Goal: Transaction & Acquisition: Purchase product/service

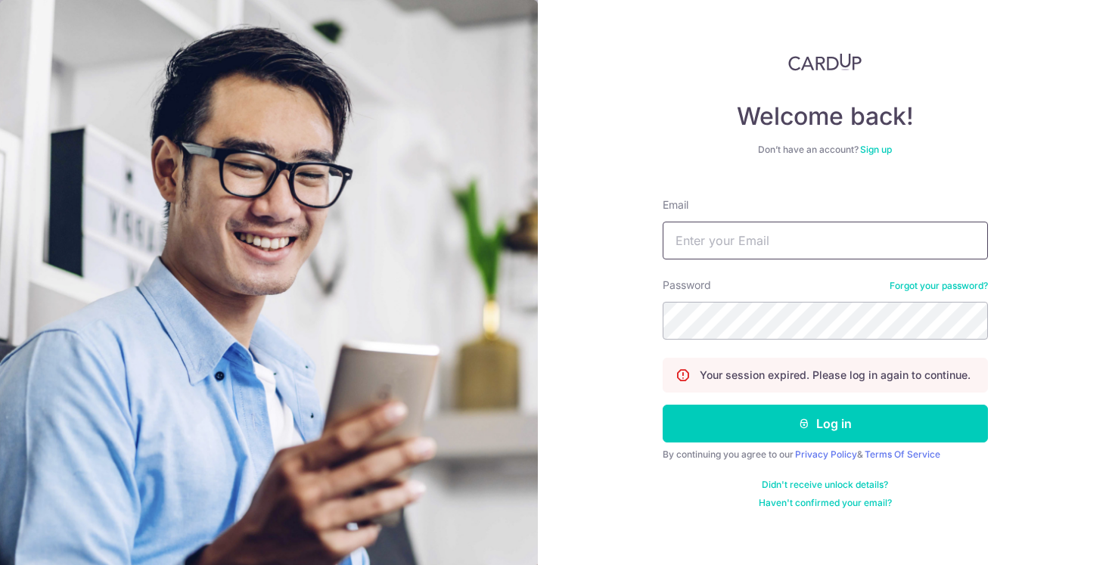
type input "[EMAIL_ADDRESS][DOMAIN_NAME]"
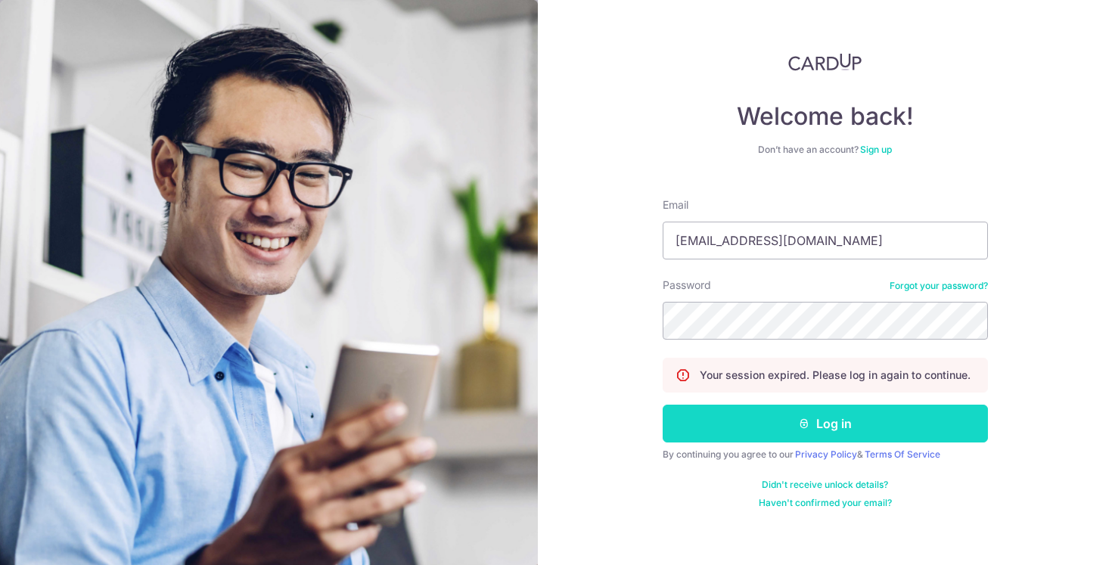
click at [771, 425] on button "Log in" at bounding box center [825, 424] width 325 height 38
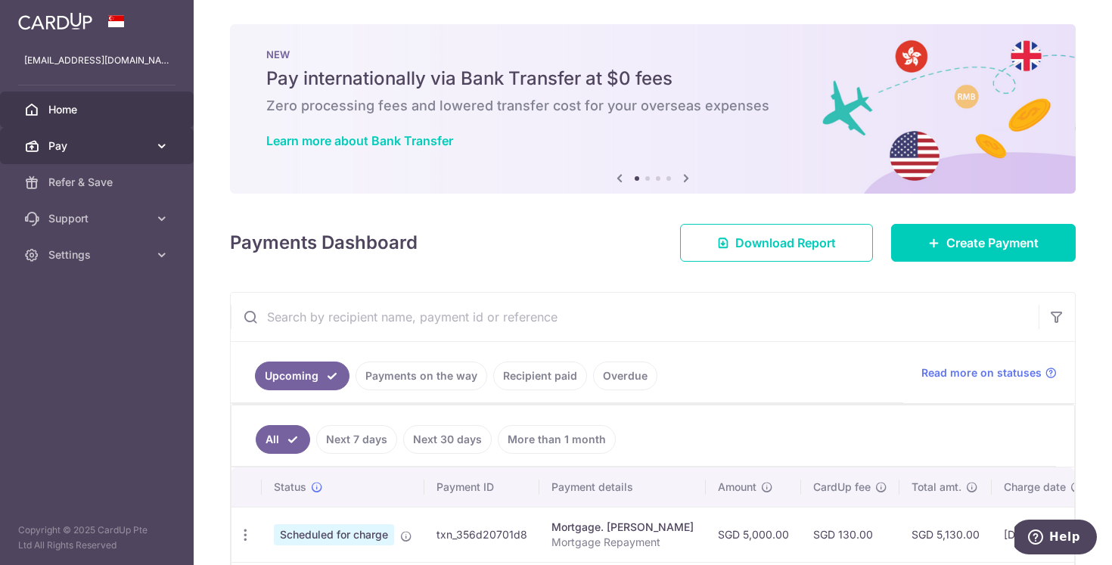
click at [95, 147] on span "Pay" at bounding box center [98, 145] width 100 height 15
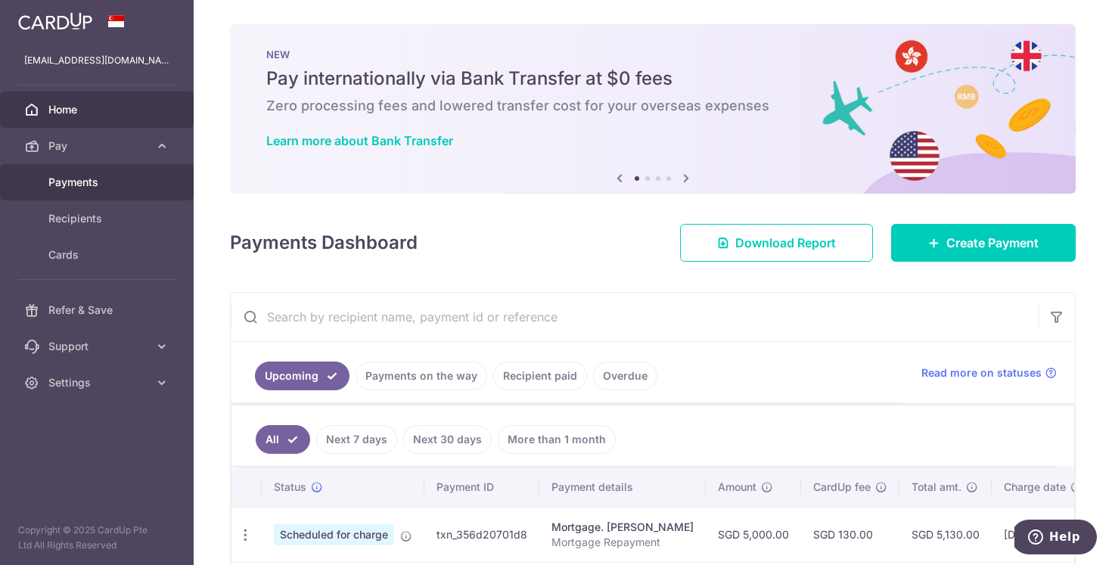
click at [91, 176] on span "Payments" at bounding box center [98, 182] width 100 height 15
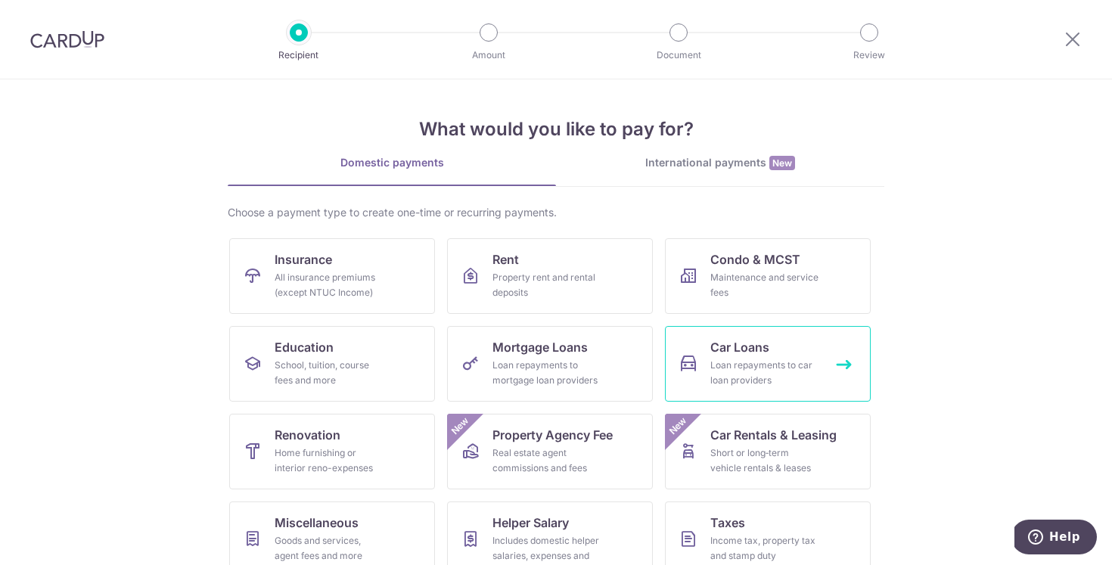
click at [757, 365] on div "Loan repayments to car loan providers" at bounding box center [764, 373] width 109 height 30
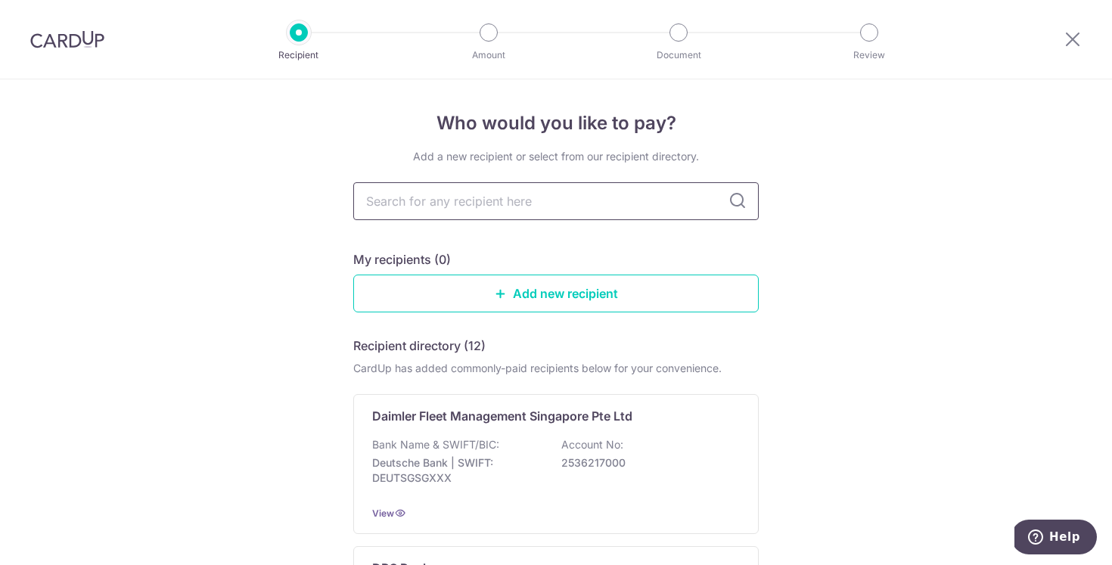
click at [628, 208] on input "text" at bounding box center [555, 201] width 405 height 38
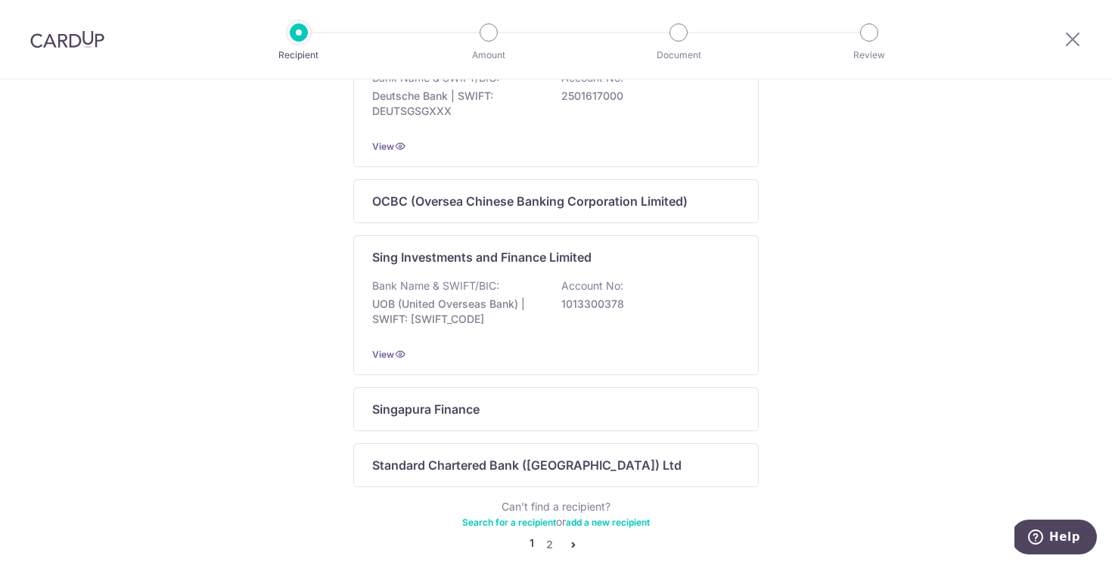
scroll to position [1013, 0]
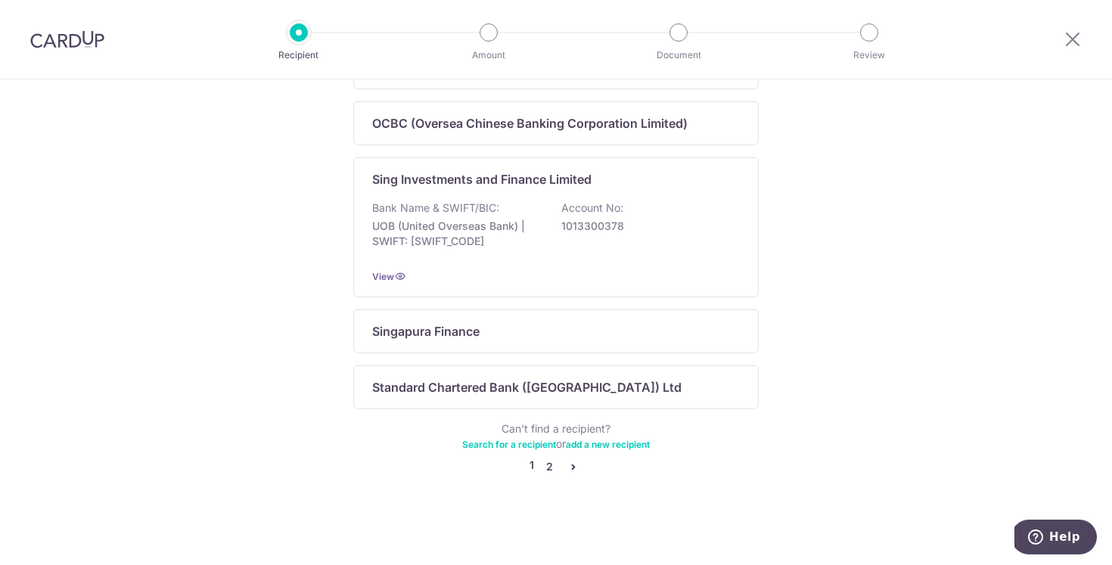
click at [551, 464] on link "2" at bounding box center [549, 467] width 18 height 18
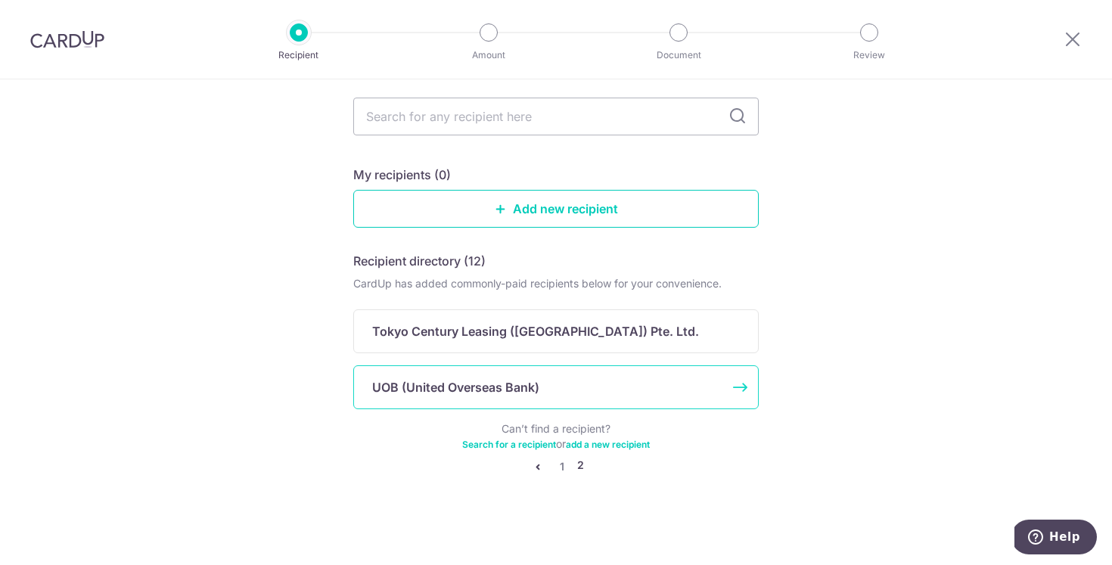
click at [539, 384] on div "UOB (United Overseas Bank)" at bounding box center [546, 387] width 349 height 18
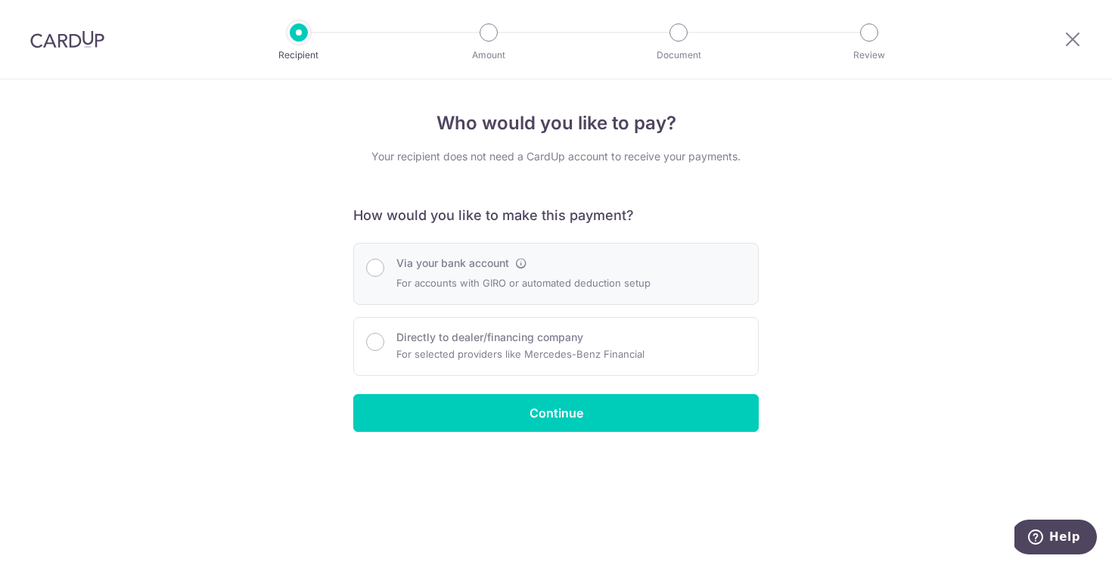
click at [489, 284] on p "For accounts with GIRO or automated deduction setup" at bounding box center [523, 283] width 254 height 18
radio input "true"
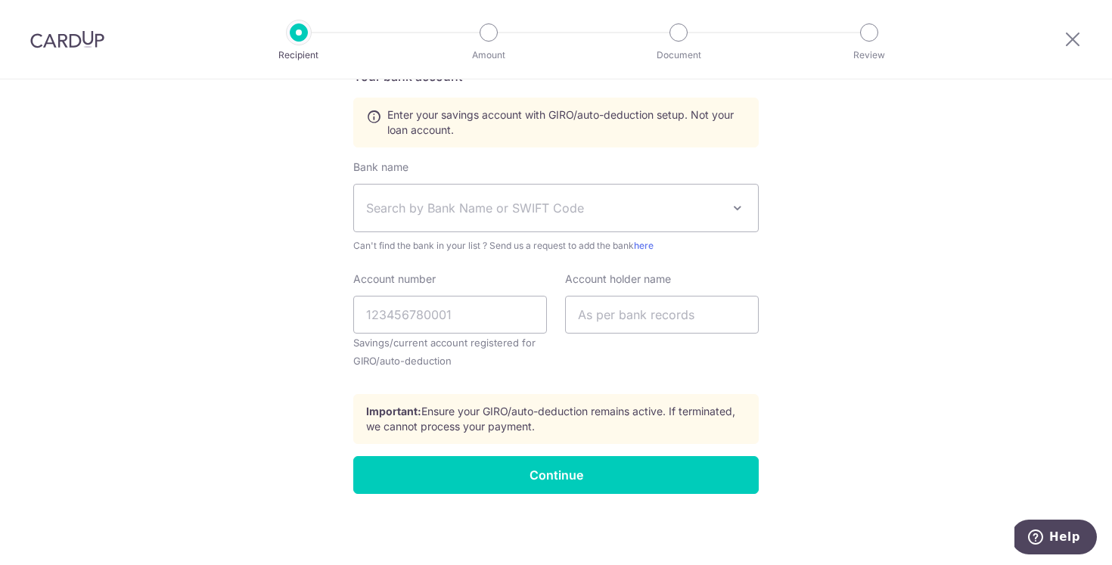
scroll to position [505, 0]
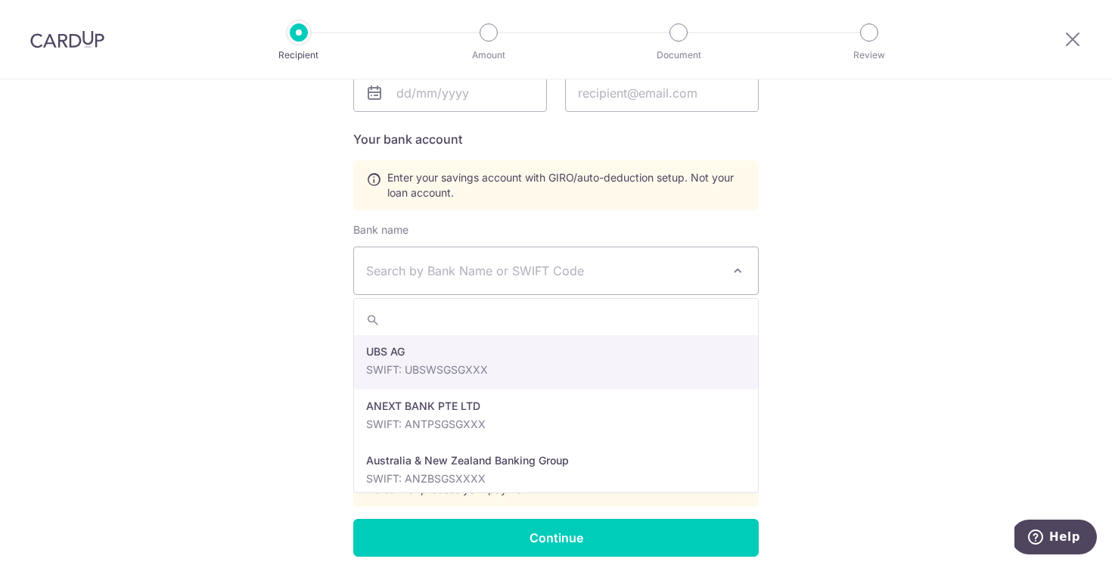
click at [498, 277] on span "Search by Bank Name or SWIFT Code" at bounding box center [544, 271] width 356 height 18
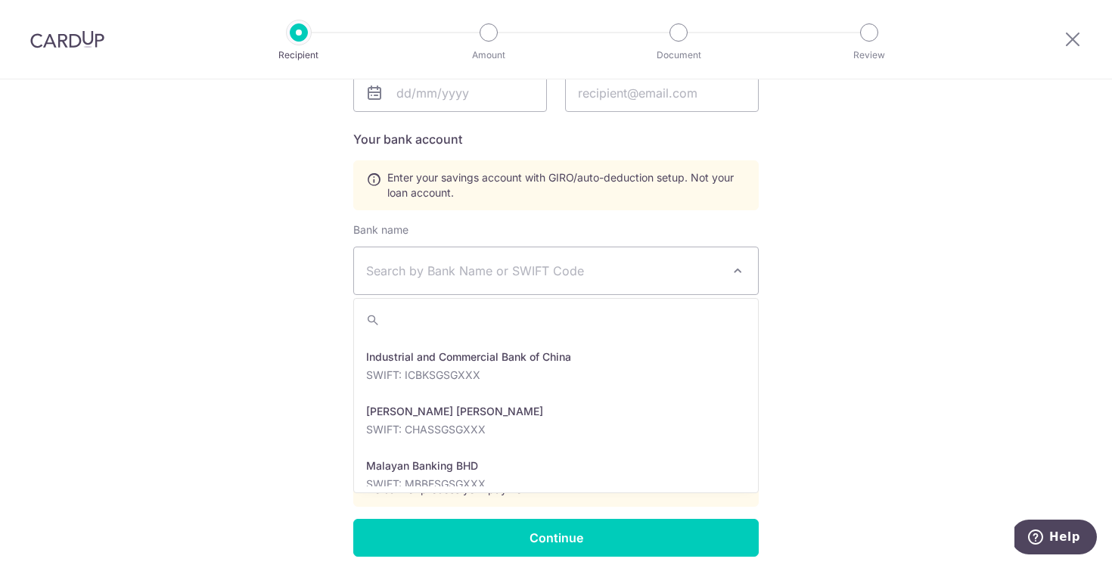
scroll to position [2131, 0]
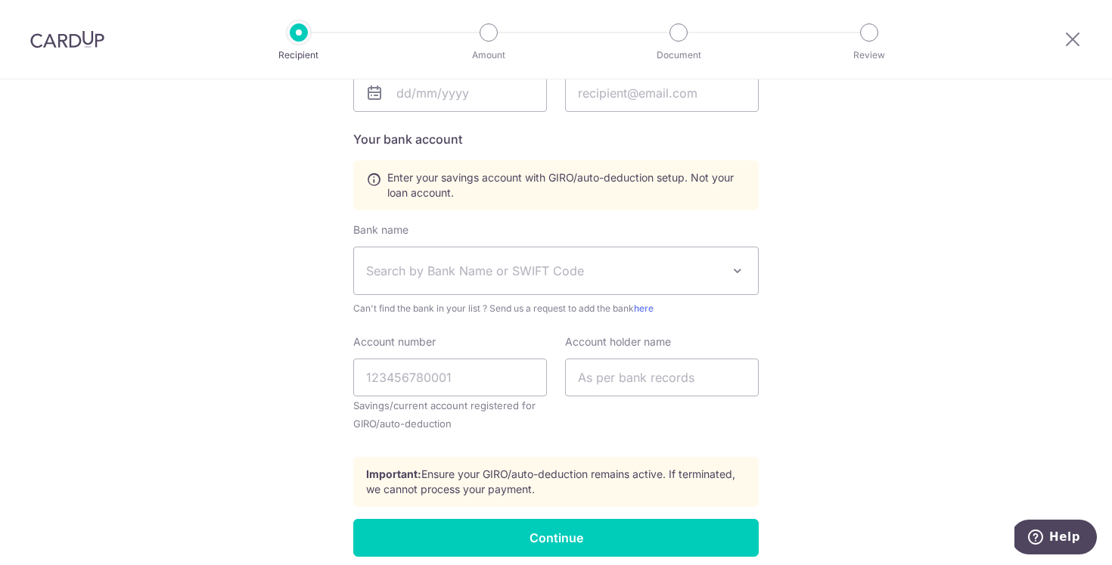
click at [508, 271] on span "Search by Bank Name or SWIFT Code" at bounding box center [544, 271] width 356 height 18
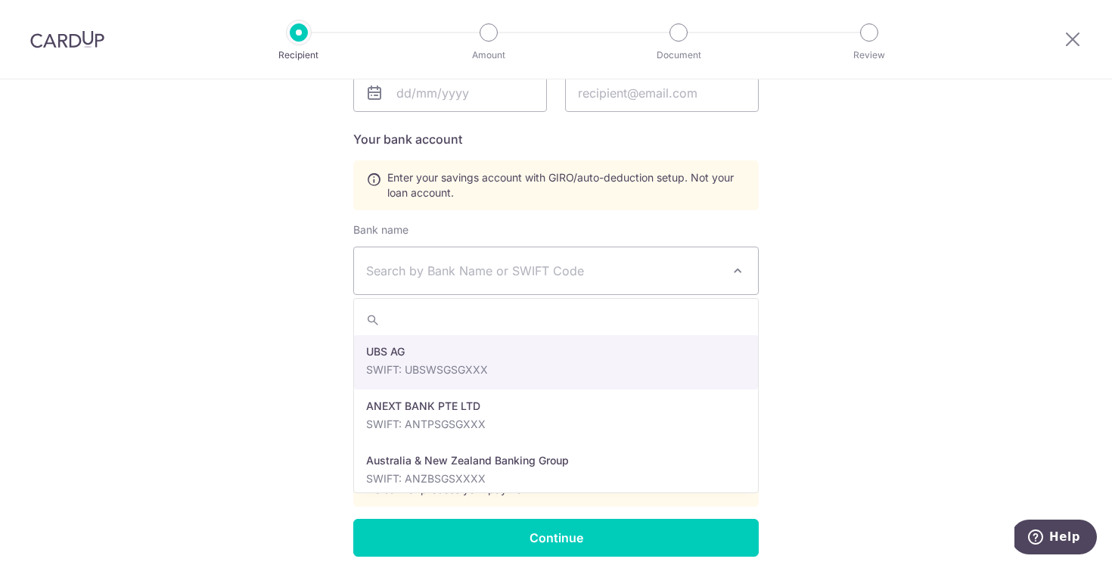
click at [491, 318] on input "search" at bounding box center [556, 320] width 404 height 30
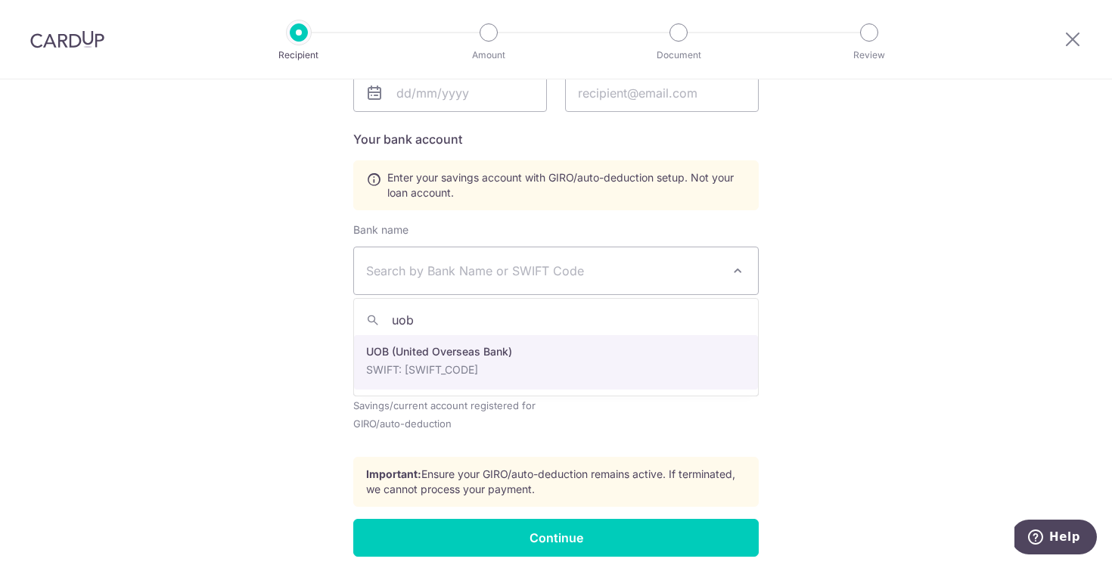
type input "uob"
select select "18"
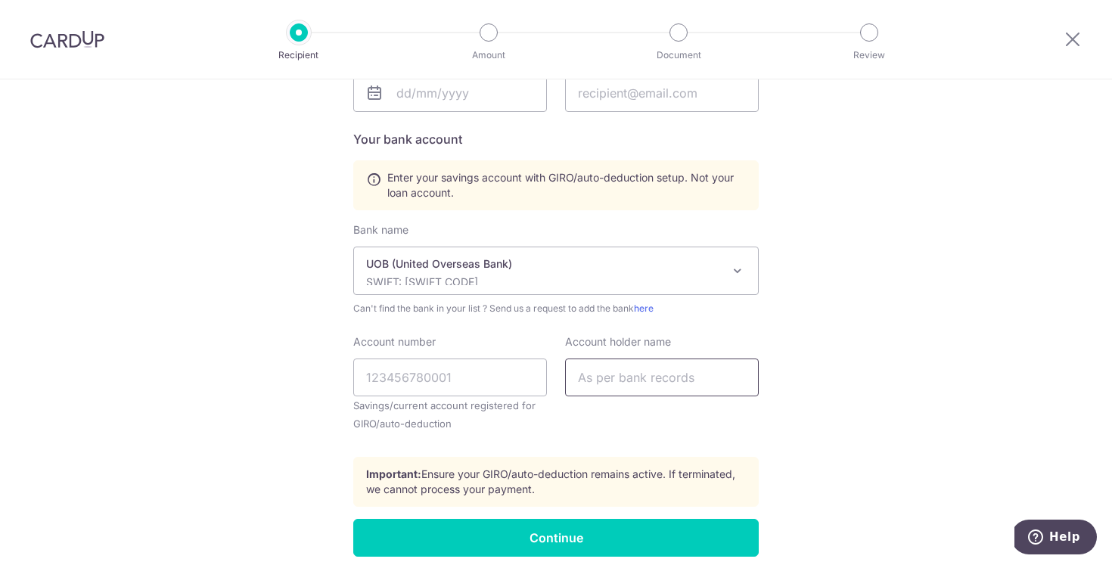
click at [605, 378] on input "text" at bounding box center [662, 378] width 194 height 38
type input "Zhang He"
click at [482, 382] on input "Account number" at bounding box center [450, 378] width 194 height 38
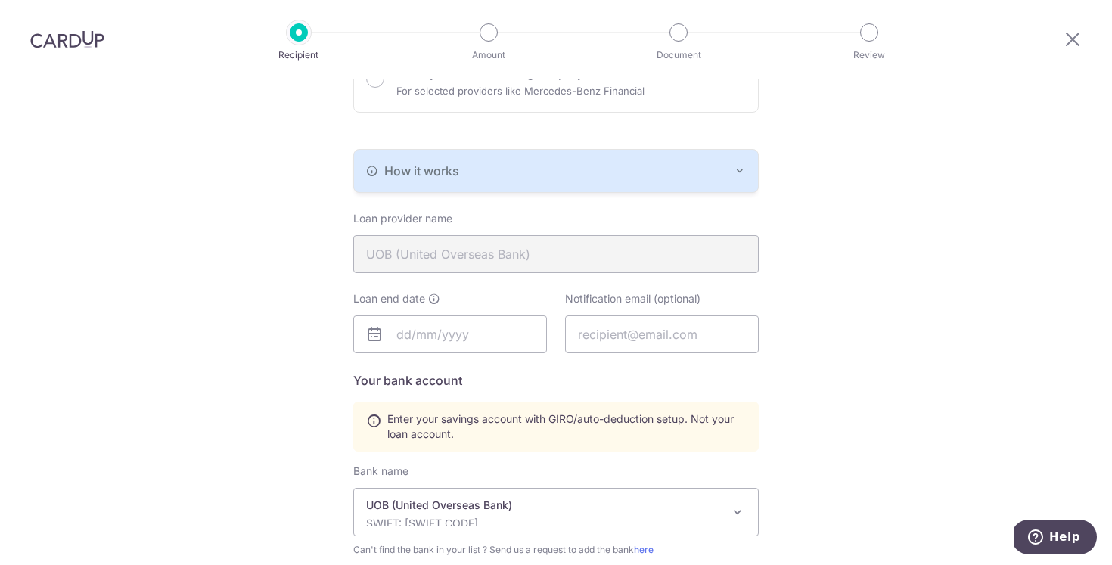
scroll to position [243, 0]
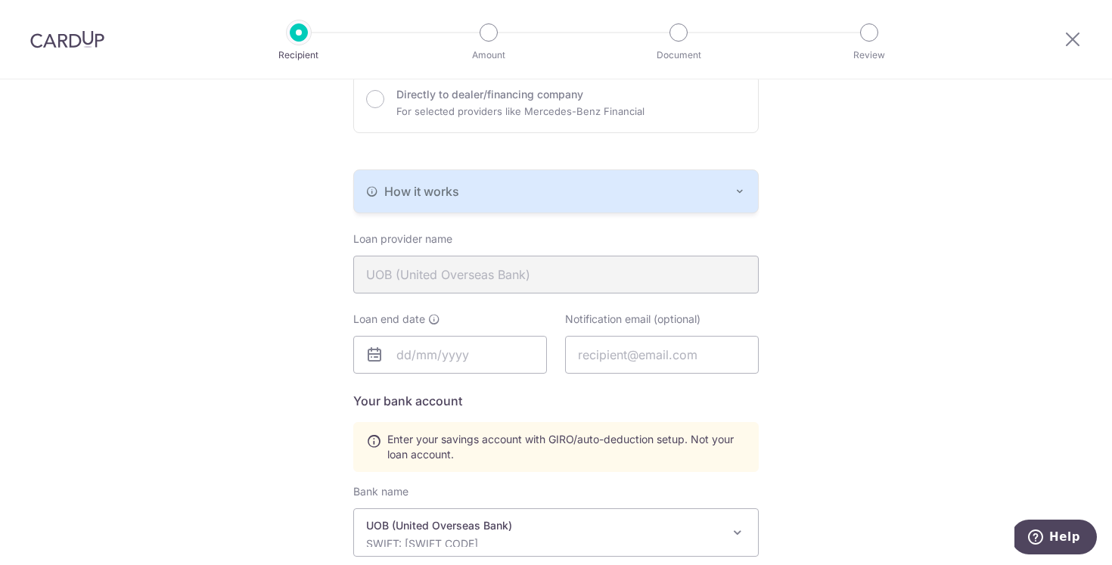
type input "5522532051521607"
click at [76, 46] on img at bounding box center [67, 39] width 74 height 18
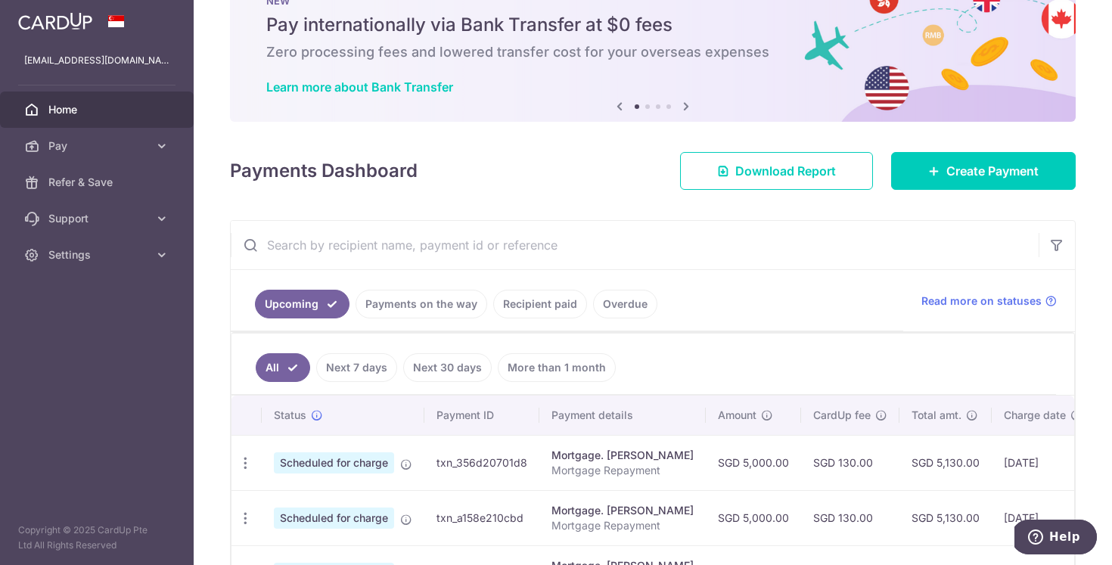
scroll to position [19, 0]
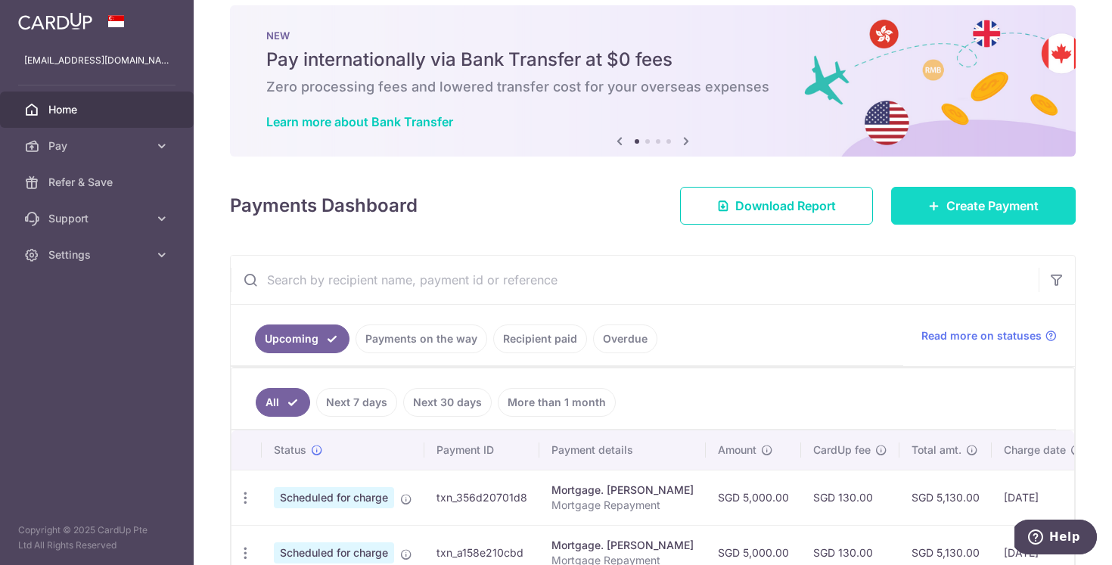
click at [944, 207] on link "Create Payment" at bounding box center [983, 206] width 185 height 38
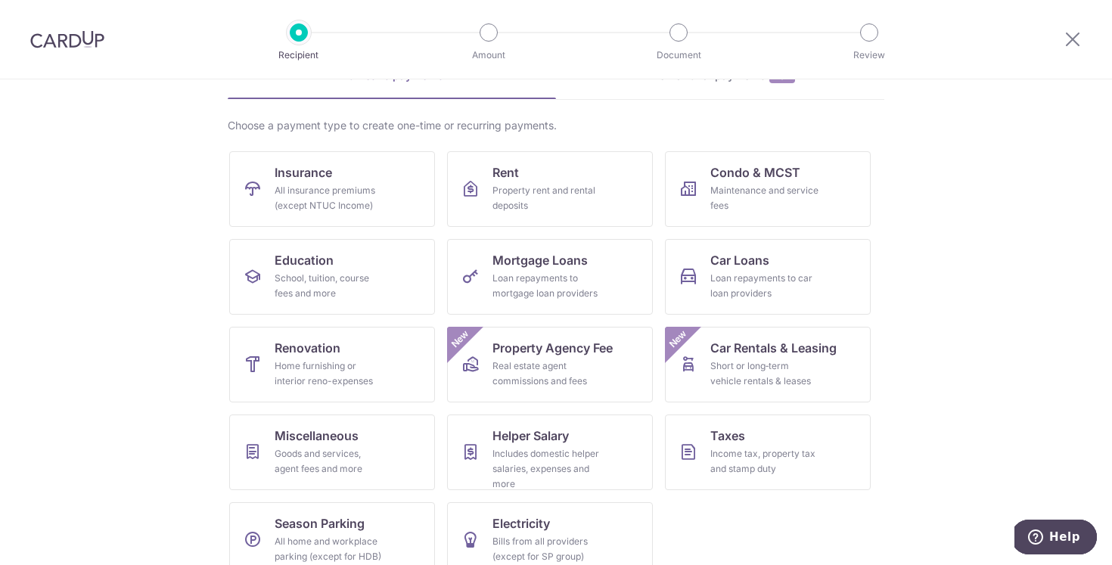
scroll to position [112, 0]
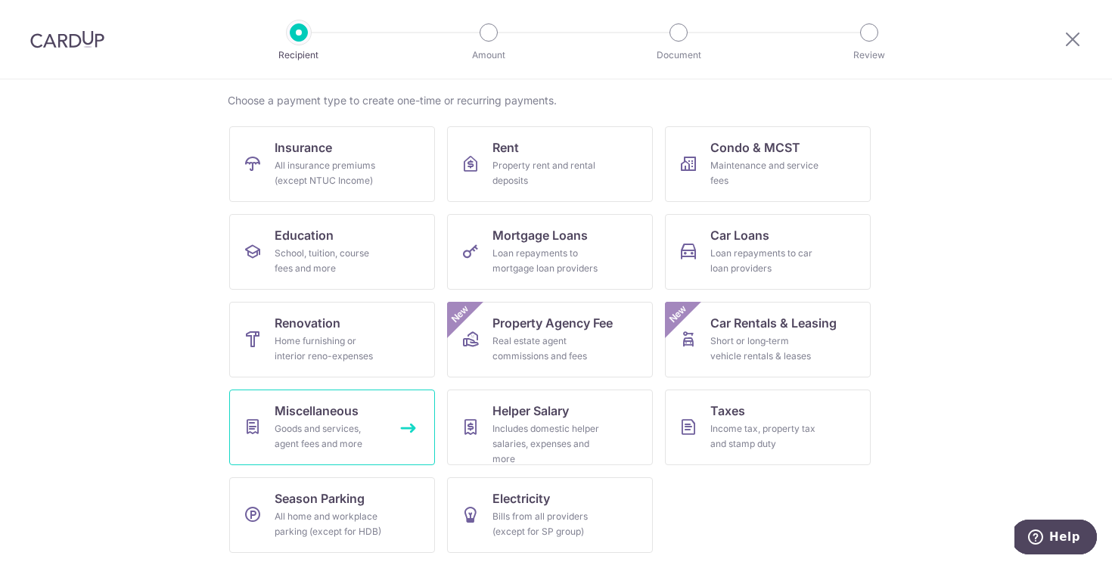
click at [357, 420] on link "Miscellaneous Goods and services, agent fees and more" at bounding box center [332, 428] width 206 height 76
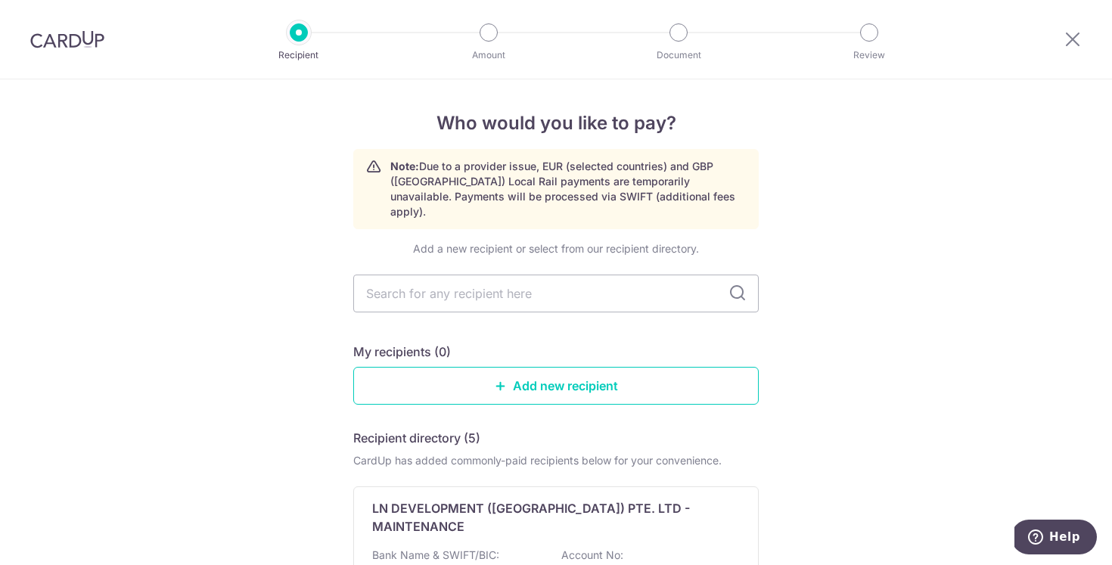
click at [51, 34] on img at bounding box center [67, 39] width 74 height 18
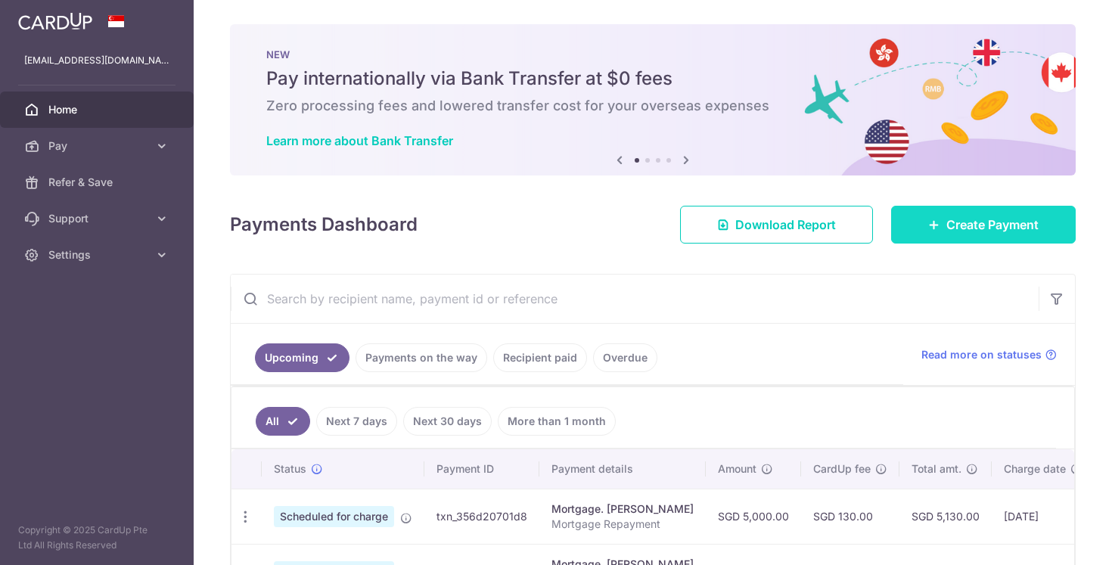
click at [993, 238] on link "Create Payment" at bounding box center [983, 225] width 185 height 38
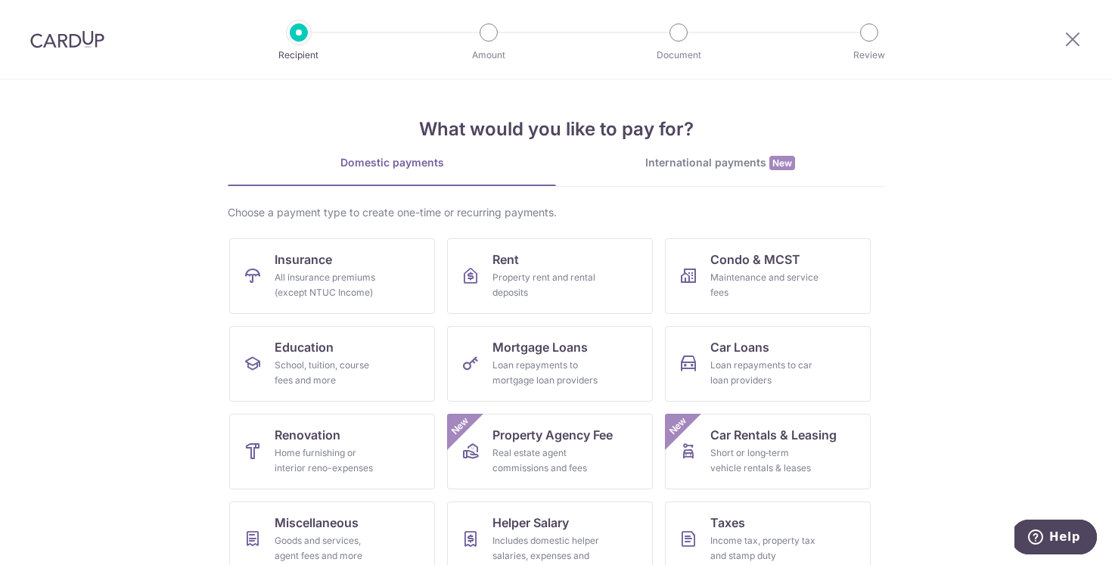
scroll to position [112, 0]
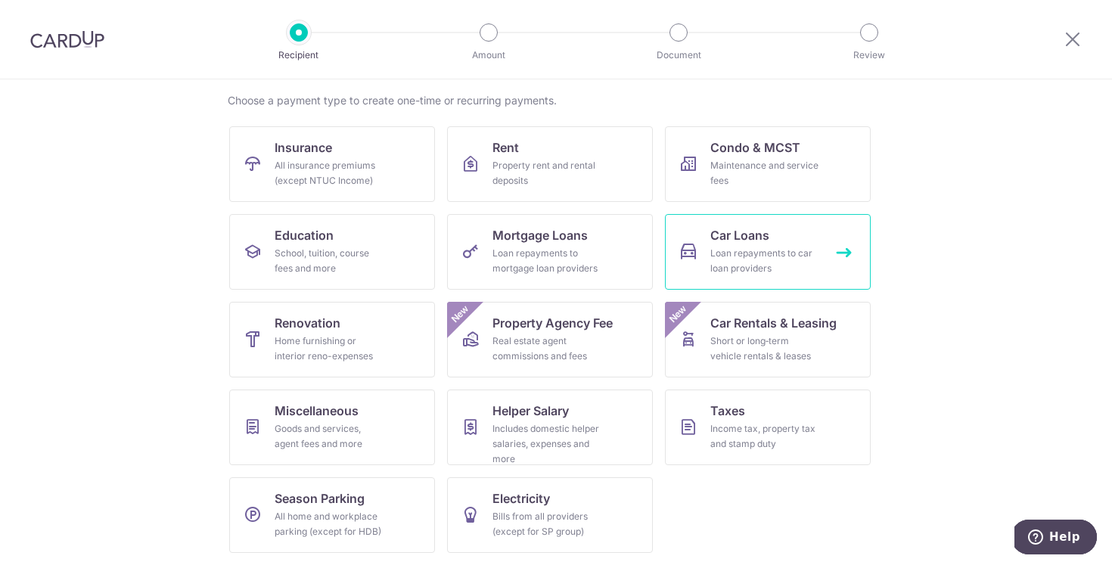
click at [810, 247] on div "Loan repayments to car loan providers" at bounding box center [764, 261] width 109 height 30
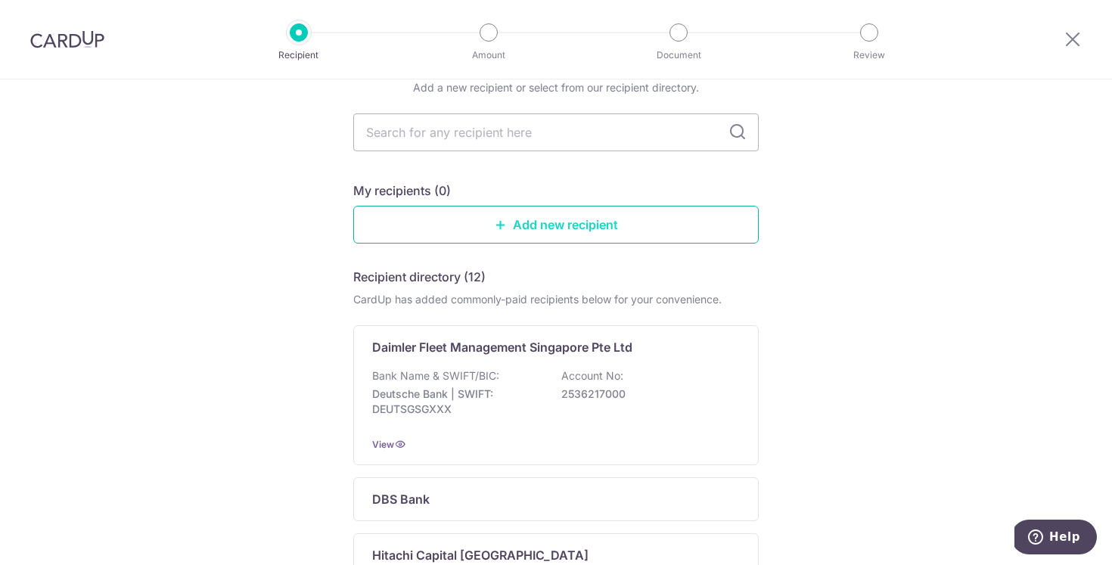
scroll to position [78, 0]
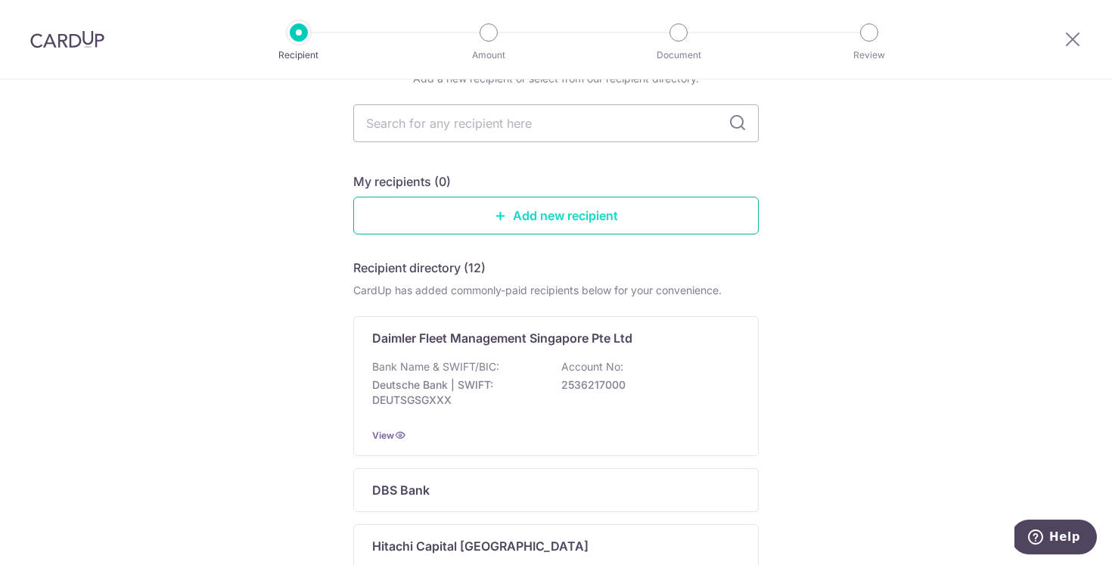
click at [565, 228] on link "Add new recipient" at bounding box center [555, 216] width 405 height 38
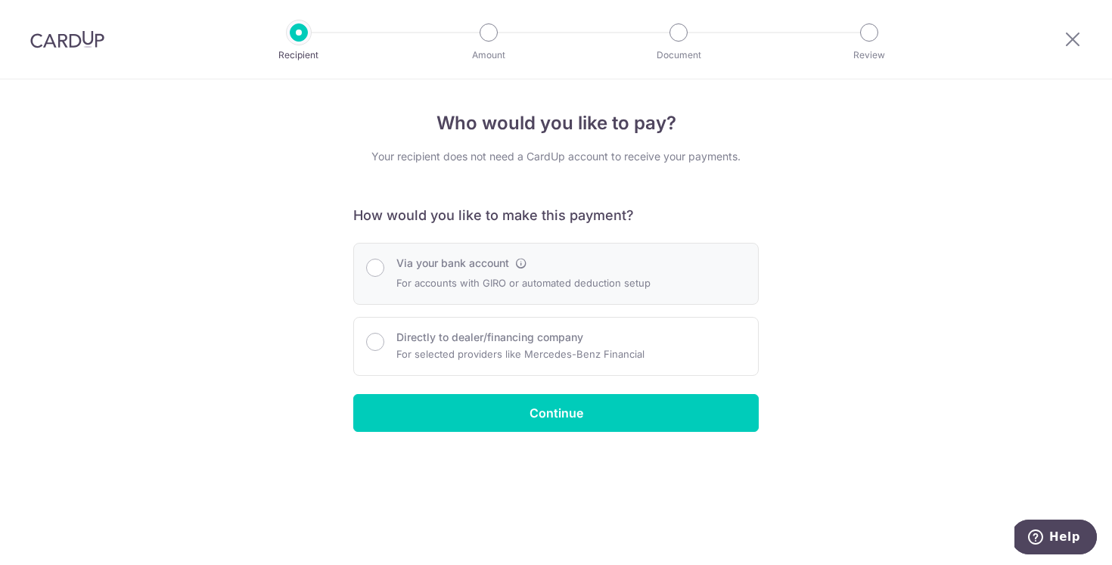
click at [560, 277] on p "For accounts with GIRO or automated deduction setup" at bounding box center [523, 283] width 254 height 18
radio input "true"
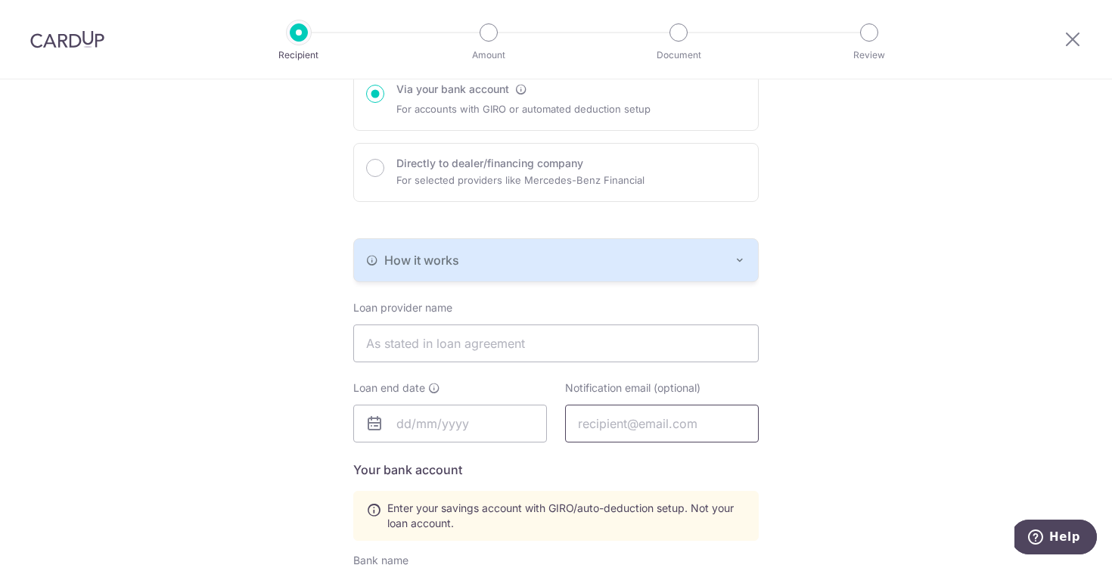
scroll to position [217, 0]
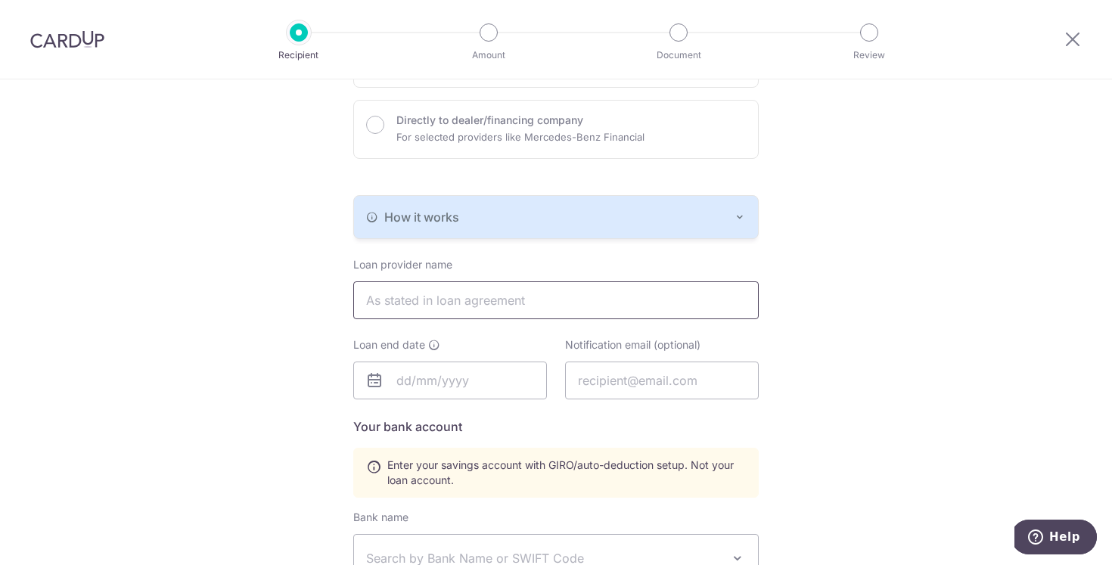
click at [551, 303] on input "text" at bounding box center [555, 300] width 405 height 38
